Goal: Find specific page/section: Find specific page/section

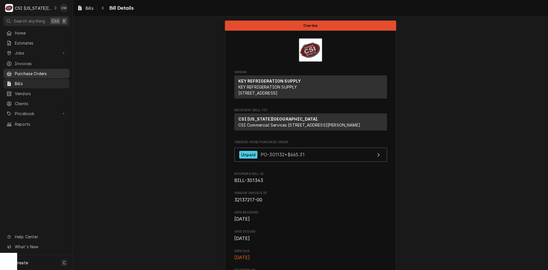
click at [33, 71] on span "Purchase Orders" at bounding box center [41, 73] width 52 height 6
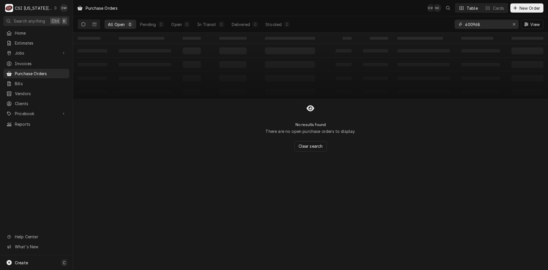
drag, startPoint x: 480, startPoint y: 25, endPoint x: 437, endPoint y: 28, distance: 43.7
click at [437, 28] on div "All Open 0 Pending 0 Open 0 In Transit 0 Delivered 0 Stocked 0 400968 View" at bounding box center [311, 24] width 466 height 16
type input "400999"
click at [96, 25] on icon "Dynamic Content Wrapper" at bounding box center [94, 24] width 4 height 4
click at [78, 24] on button "Dynamic Content Wrapper" at bounding box center [83, 24] width 11 height 9
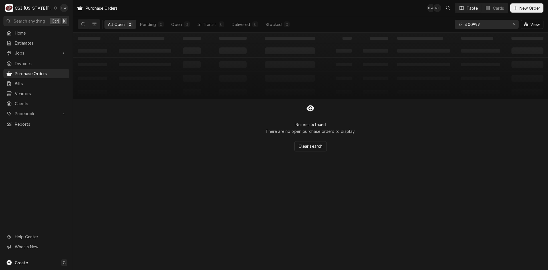
click at [54, 9] on icon "Dynamic Content Wrapper" at bounding box center [55, 8] width 3 height 3
click at [71, 31] on div "CSI St. [PERSON_NAME]" at bounding box center [99, 31] width 84 height 6
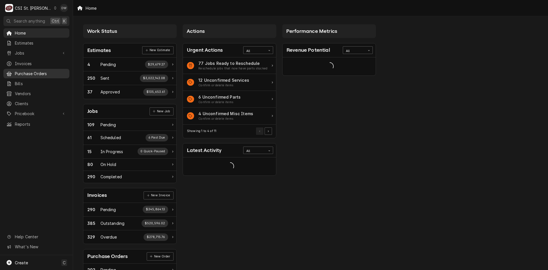
click at [29, 70] on span "Purchase Orders" at bounding box center [41, 73] width 52 height 6
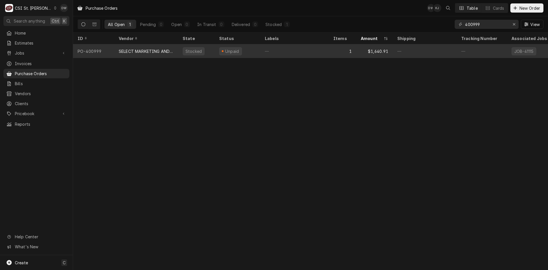
click at [142, 51] on div "SELECT MARKETING AND DISTRIBUTING" at bounding box center [146, 51] width 55 height 6
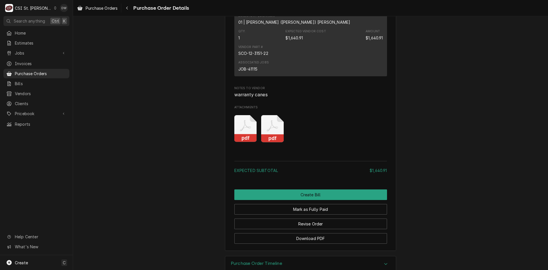
scroll to position [477, 0]
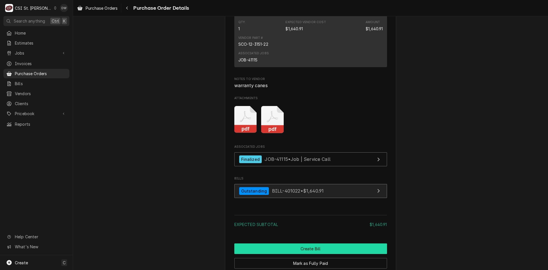
scroll to position [485, 0]
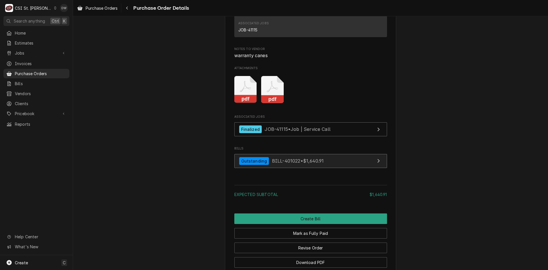
click at [277, 163] on span "BILL-401022 • $1,640.91" at bounding box center [298, 161] width 52 height 6
